Goal: Find specific page/section

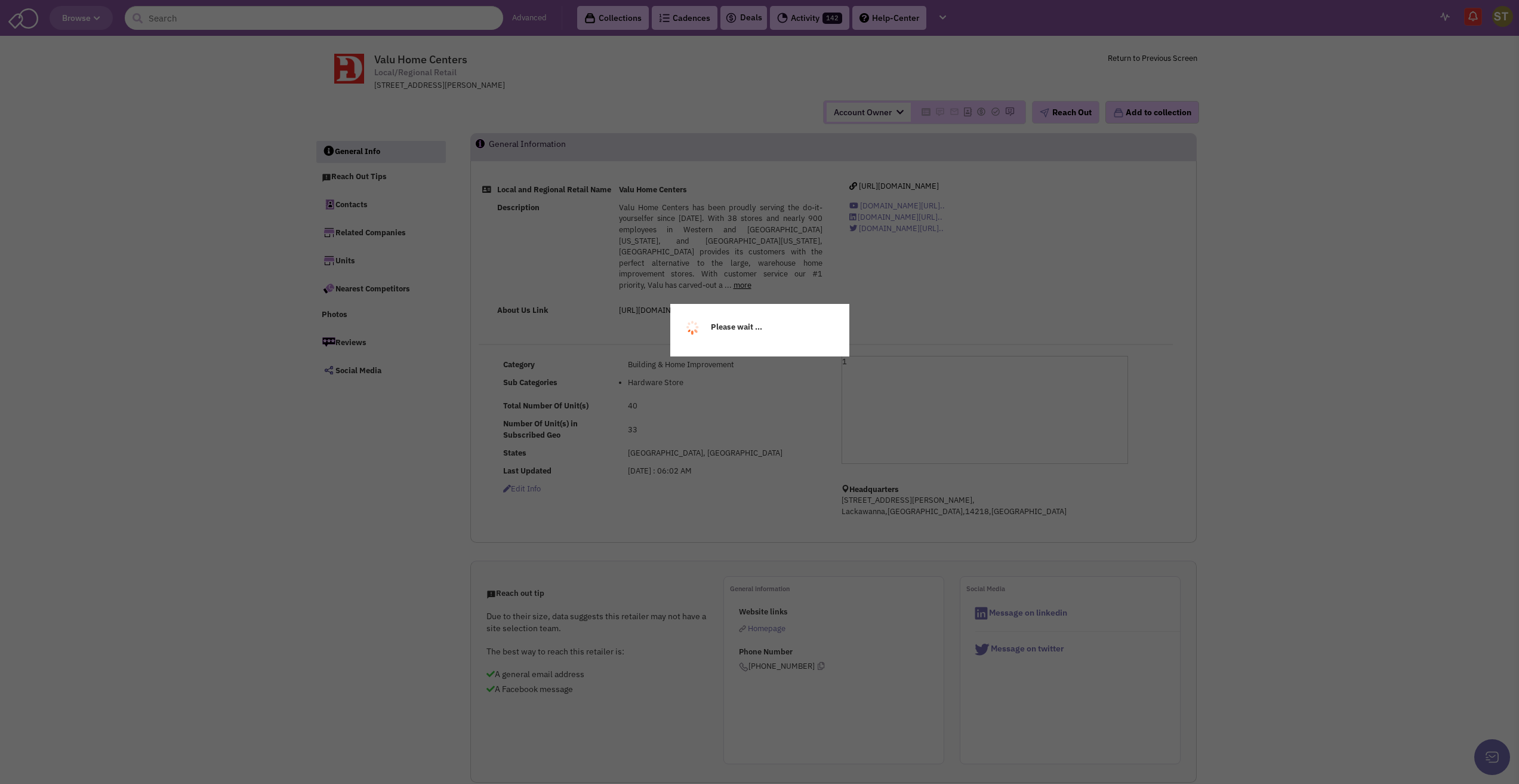
select select
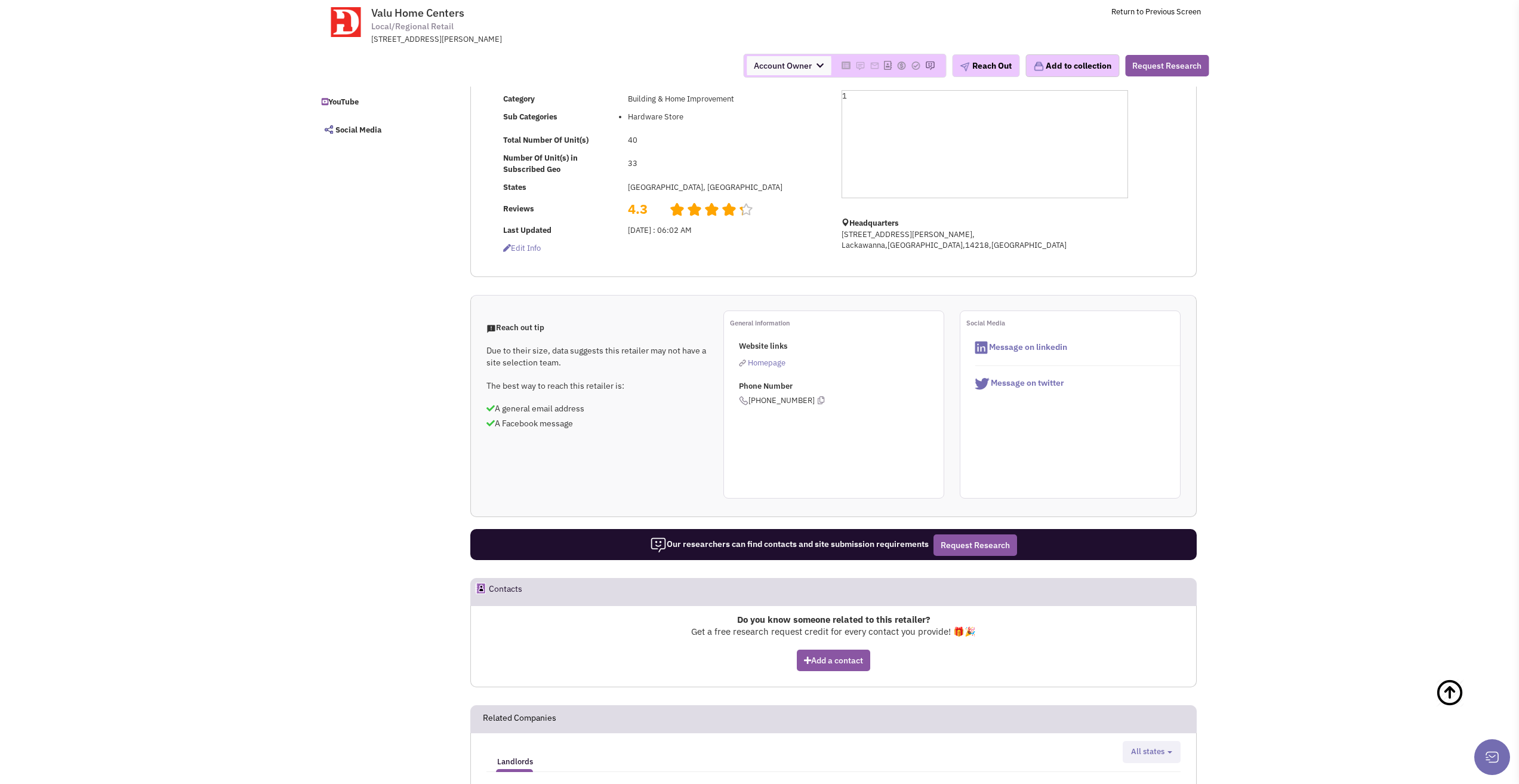
scroll to position [179, 0]
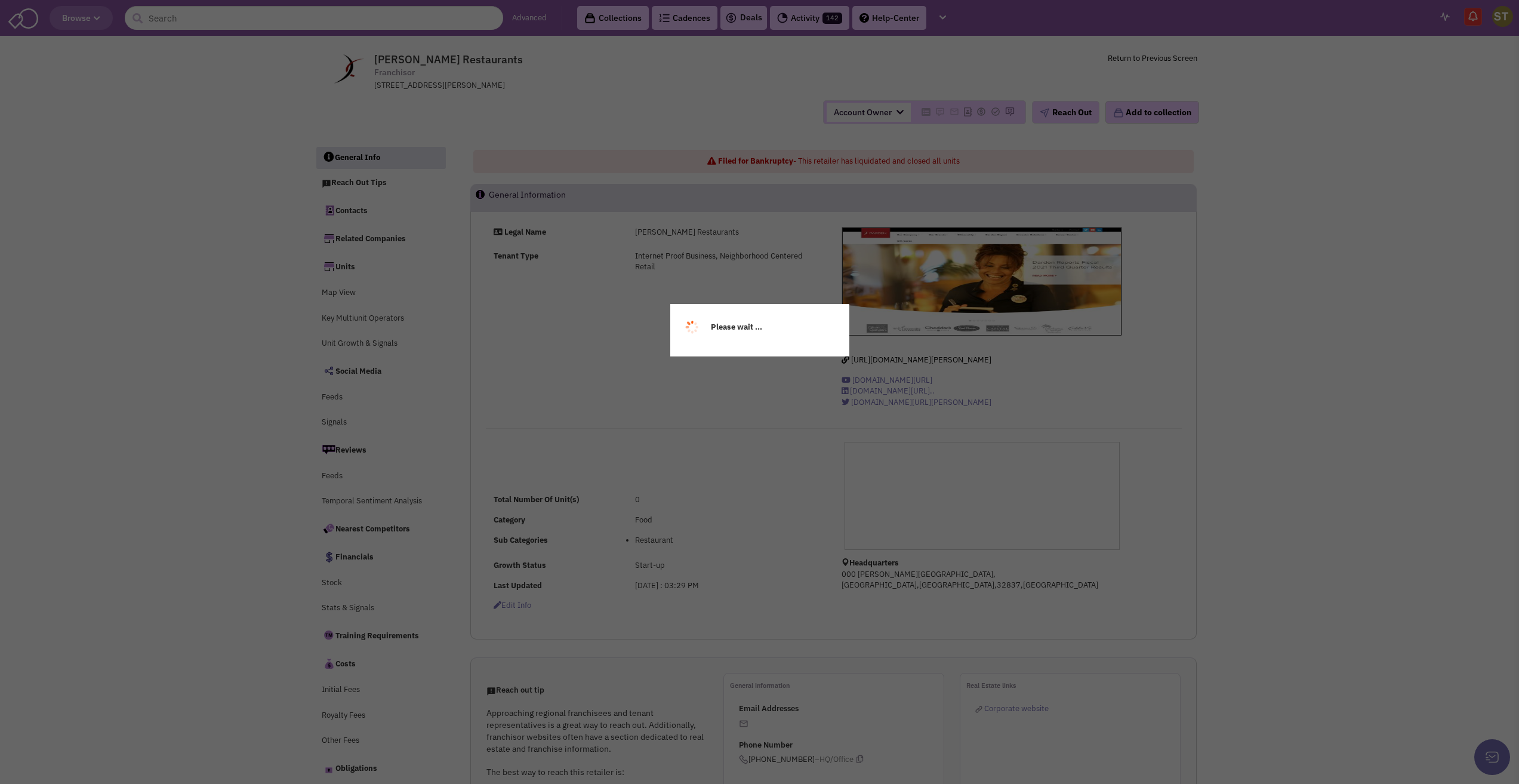
select select
